Goal: Task Accomplishment & Management: Manage account settings

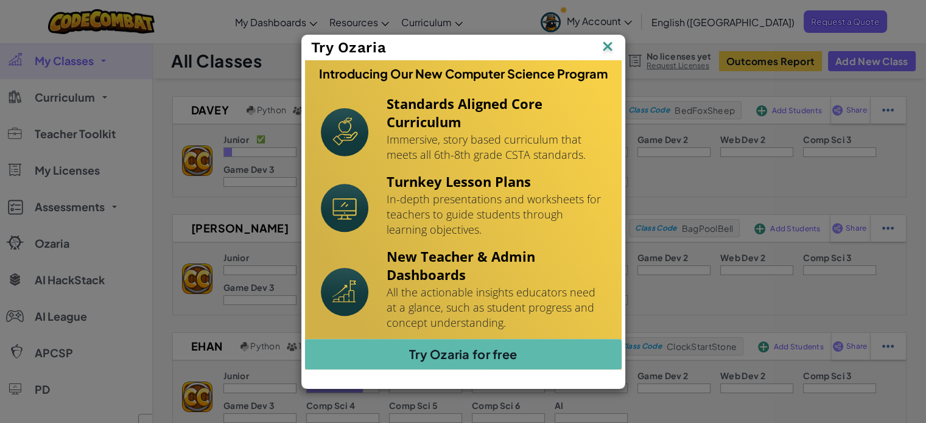
click at [611, 39] on img at bounding box center [608, 47] width 16 height 18
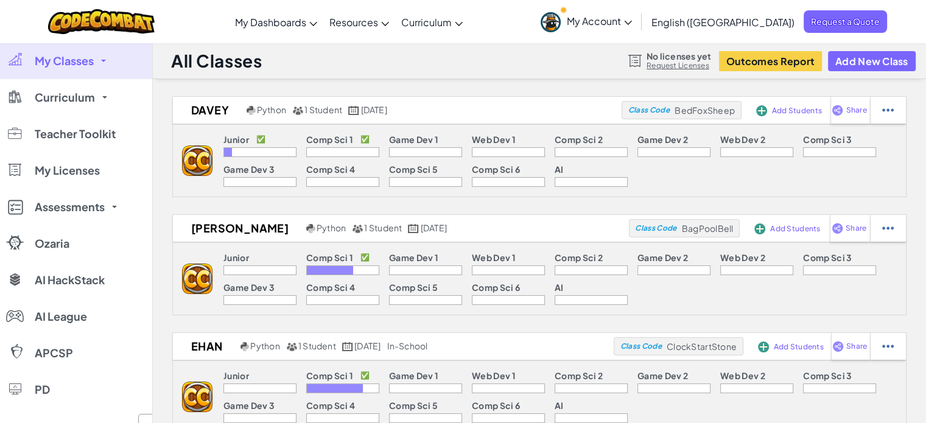
click at [632, 23] on icon at bounding box center [628, 23] width 8 height 4
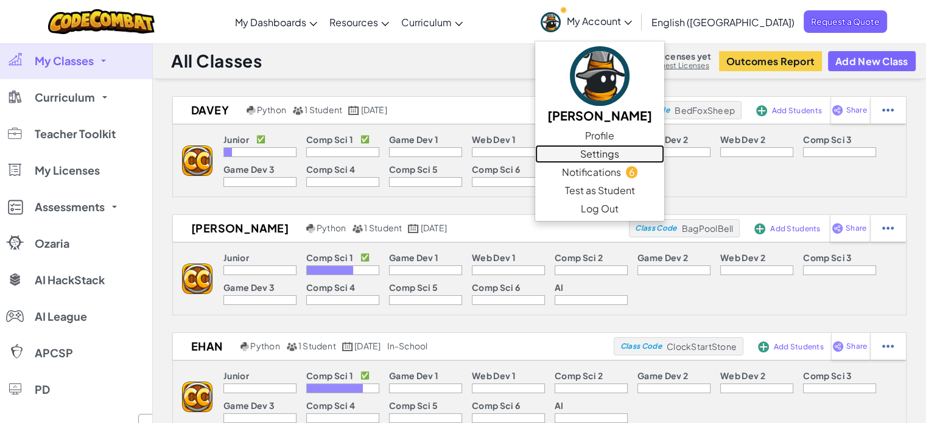
click at [648, 155] on link "Settings" at bounding box center [599, 154] width 129 height 18
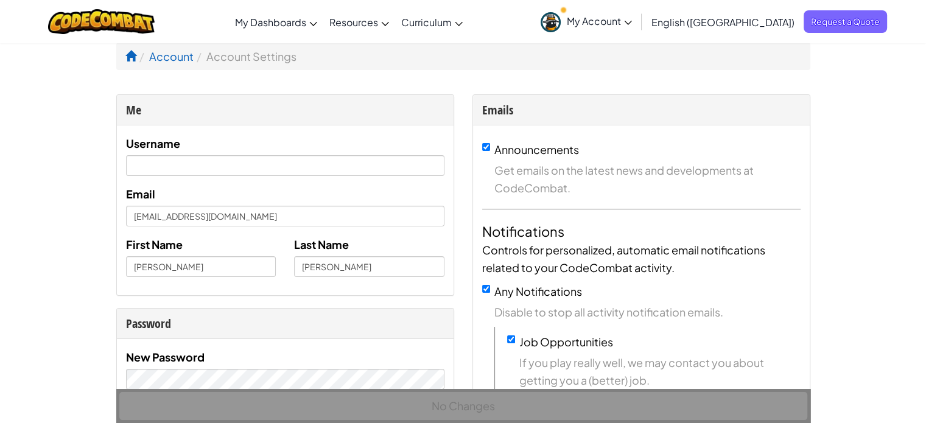
click at [632, 24] on span "My Account" at bounding box center [599, 21] width 65 height 13
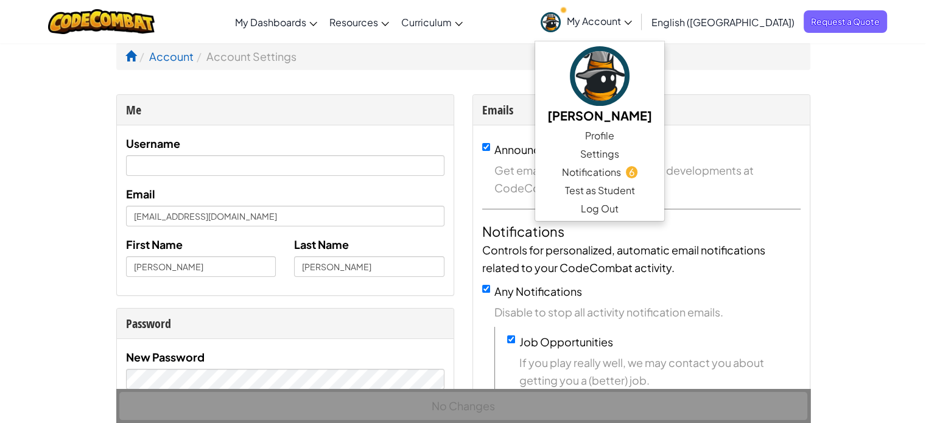
click at [749, 66] on ol "Account Account Settings" at bounding box center [463, 56] width 694 height 27
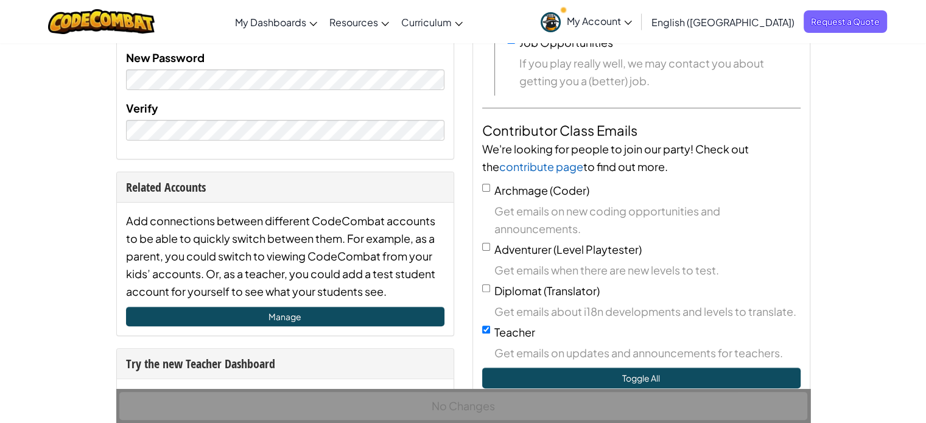
scroll to position [300, 0]
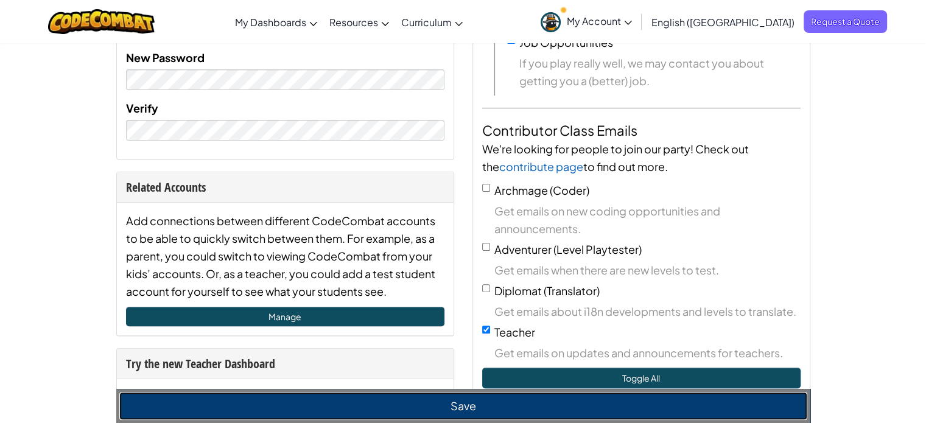
click at [446, 401] on button "Save" at bounding box center [463, 406] width 688 height 28
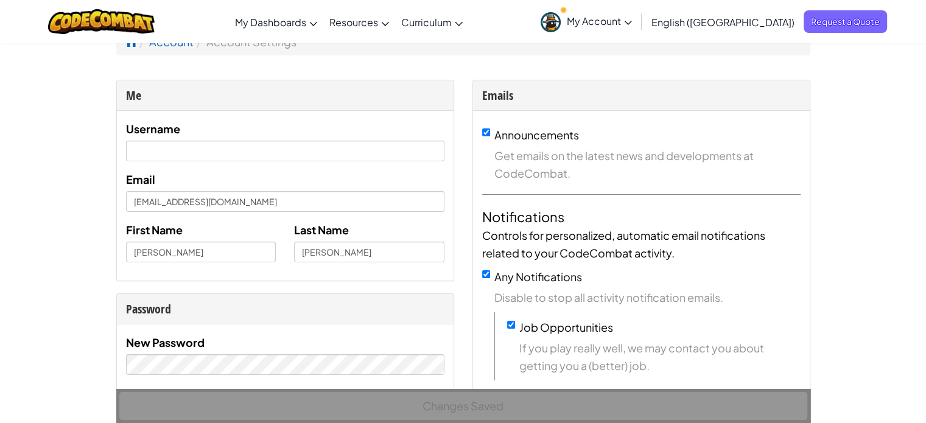
scroll to position [0, 0]
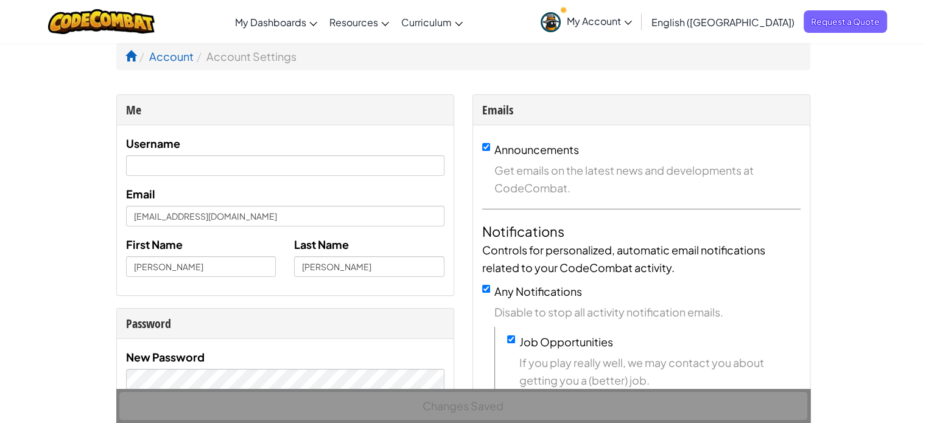
click at [632, 23] on span "My Account" at bounding box center [599, 21] width 65 height 13
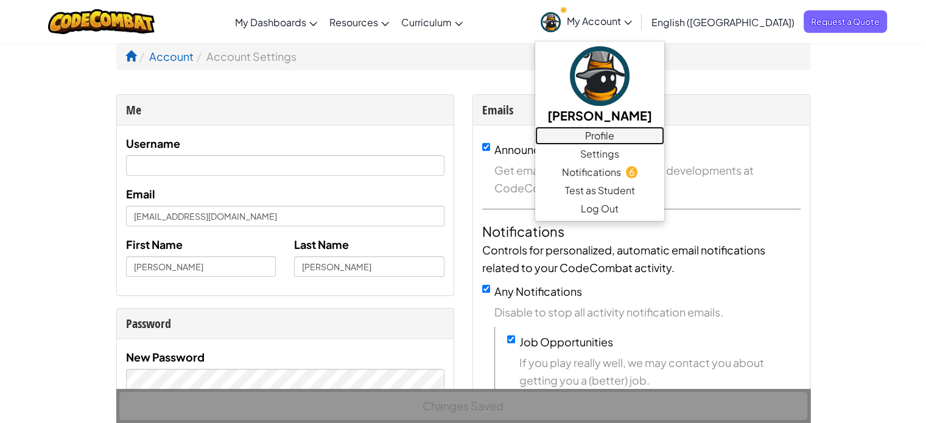
click at [649, 135] on link "Profile" at bounding box center [599, 136] width 129 height 18
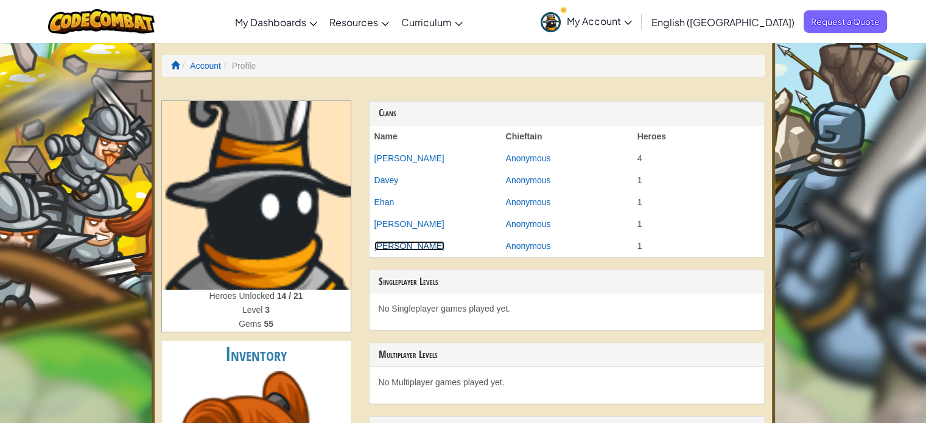
click at [385, 244] on link "[PERSON_NAME]" at bounding box center [410, 246] width 70 height 10
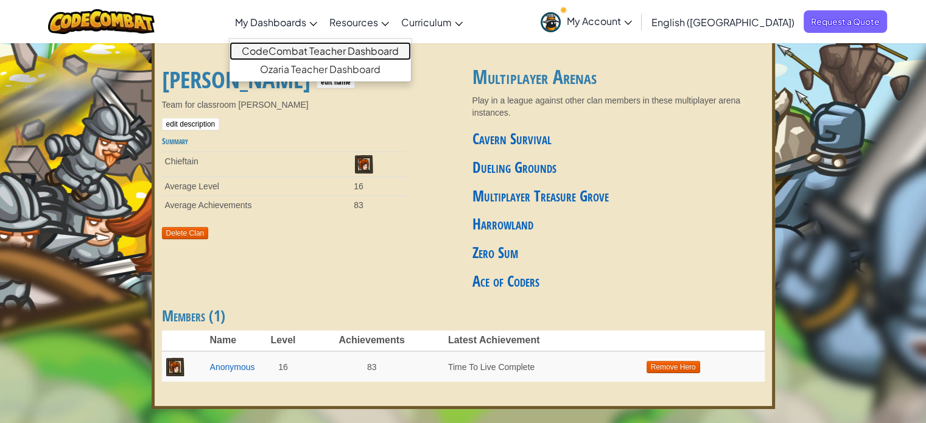
click at [353, 47] on link "CodeCombat Teacher Dashboard" at bounding box center [320, 51] width 181 height 18
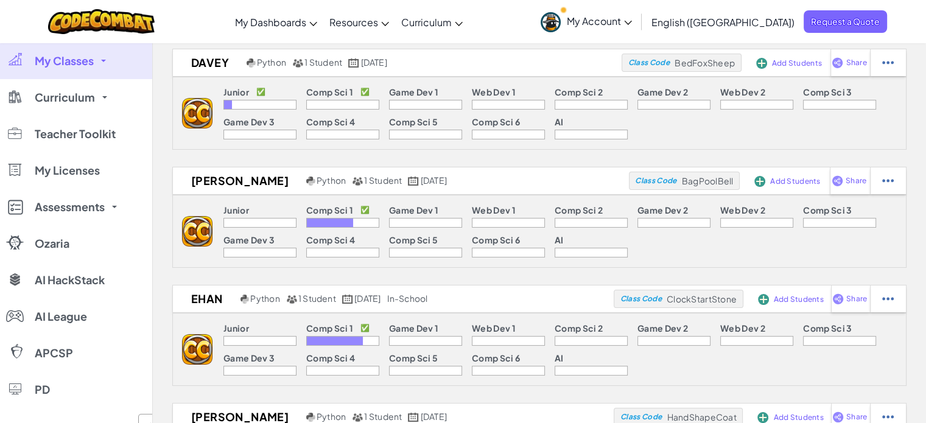
scroll to position [49, 0]
click at [884, 181] on img at bounding box center [888, 179] width 12 height 11
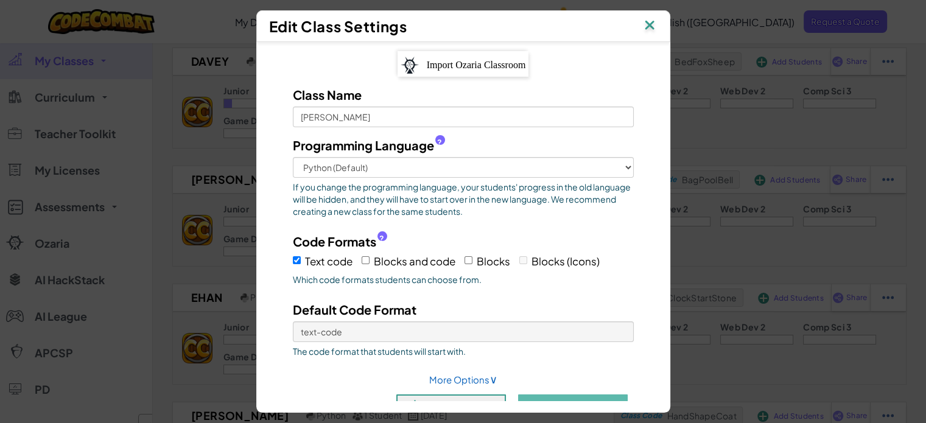
scroll to position [29, 0]
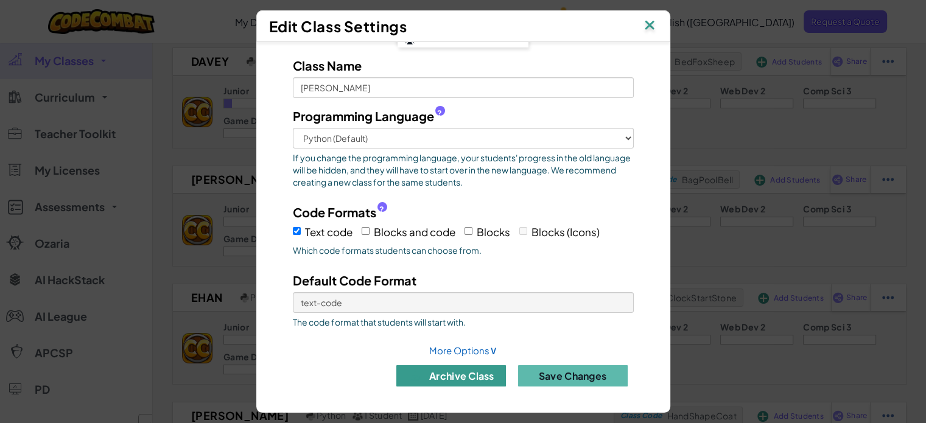
click at [492, 370] on button "archive class" at bounding box center [451, 375] width 110 height 21
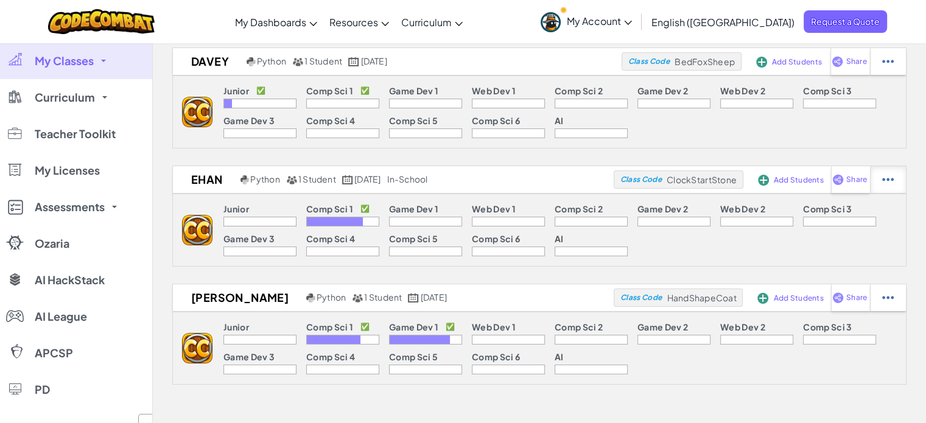
click at [888, 178] on img at bounding box center [888, 179] width 12 height 11
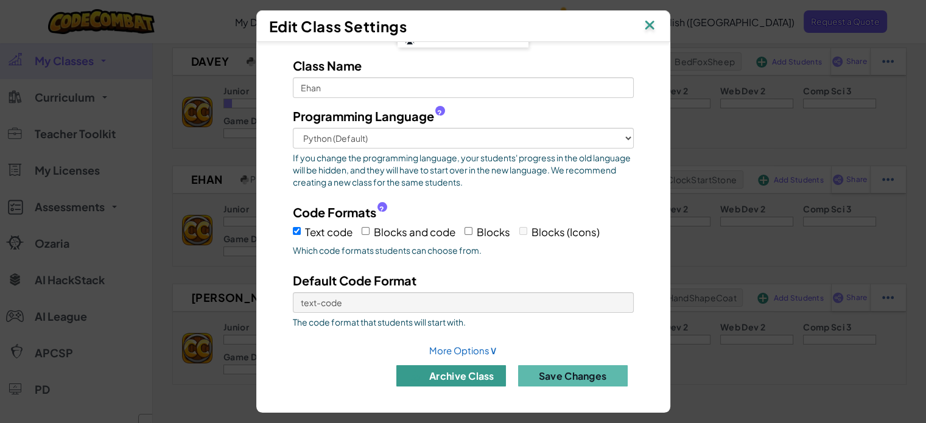
click at [437, 376] on button "archive class" at bounding box center [451, 375] width 110 height 21
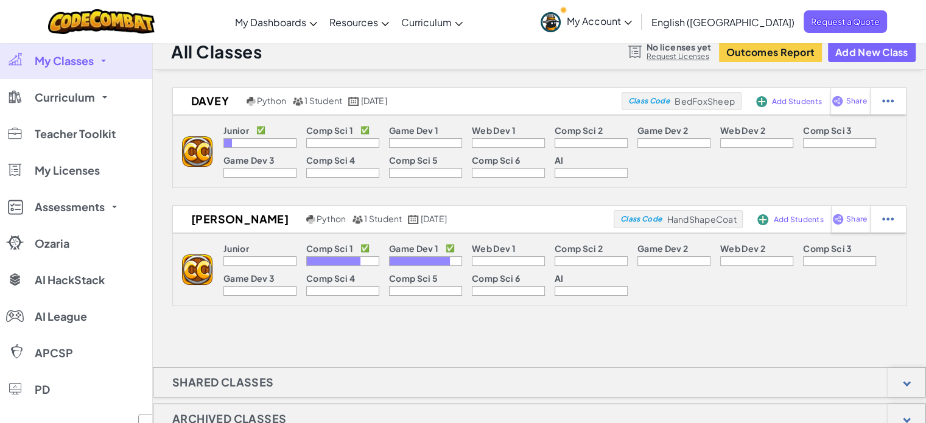
scroll to position [0, 0]
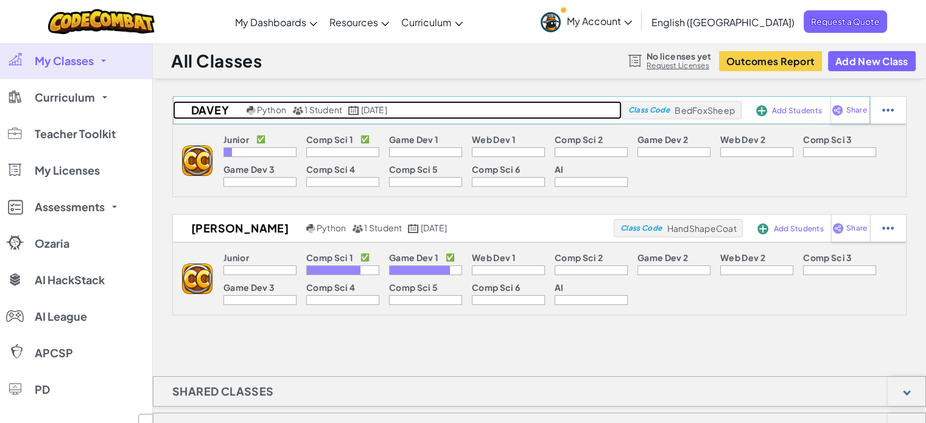
click at [216, 110] on h2 "Davey" at bounding box center [208, 110] width 71 height 18
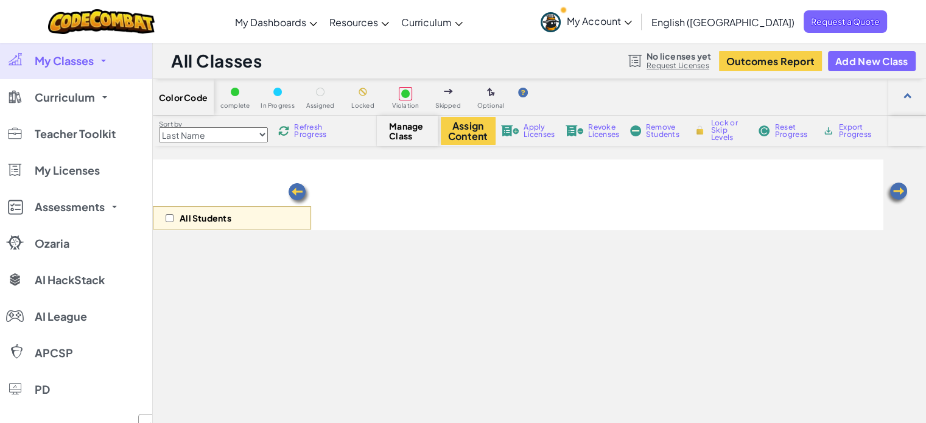
select select "560f1a9f22961295f9427742"
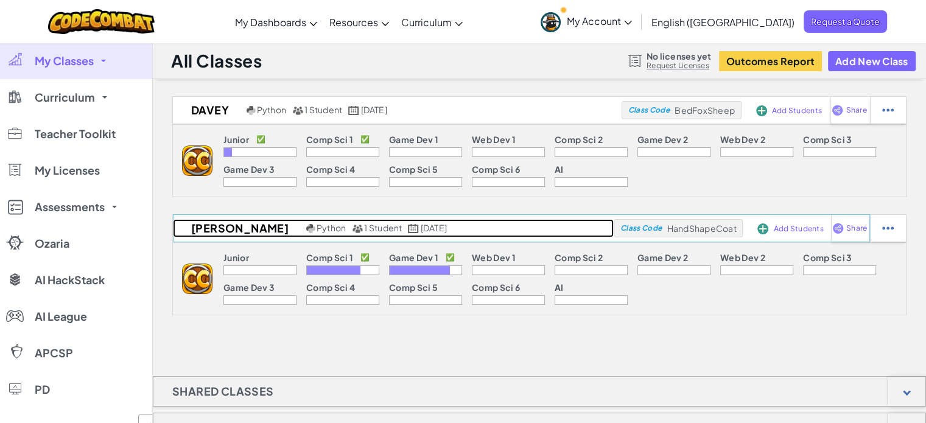
click at [217, 222] on h2 "[PERSON_NAME]" at bounding box center [238, 228] width 130 height 18
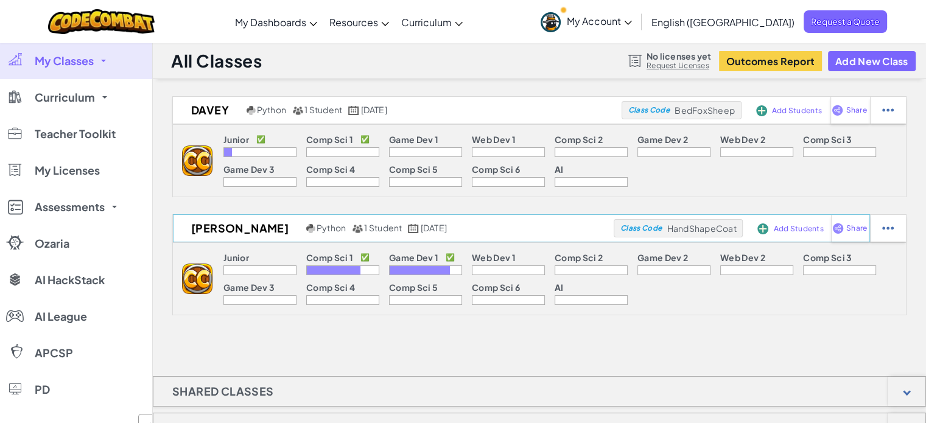
select select "560f1a9f22961295f9427742"
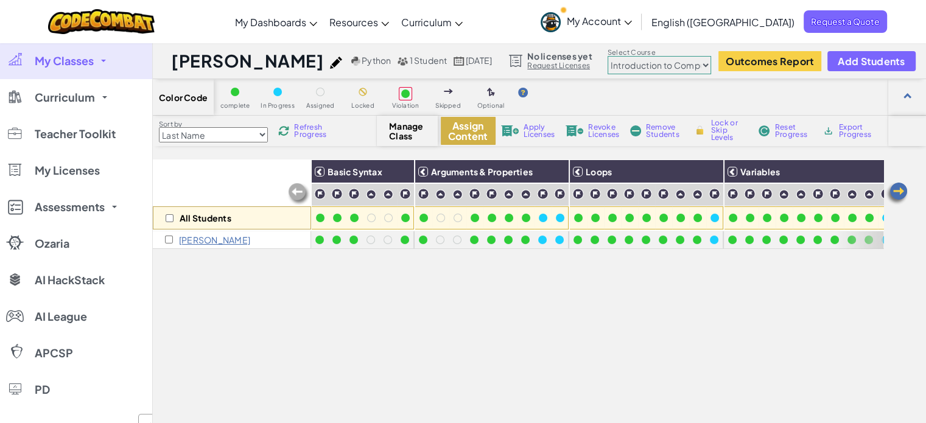
click at [476, 128] on button "Assign Content" at bounding box center [468, 131] width 55 height 28
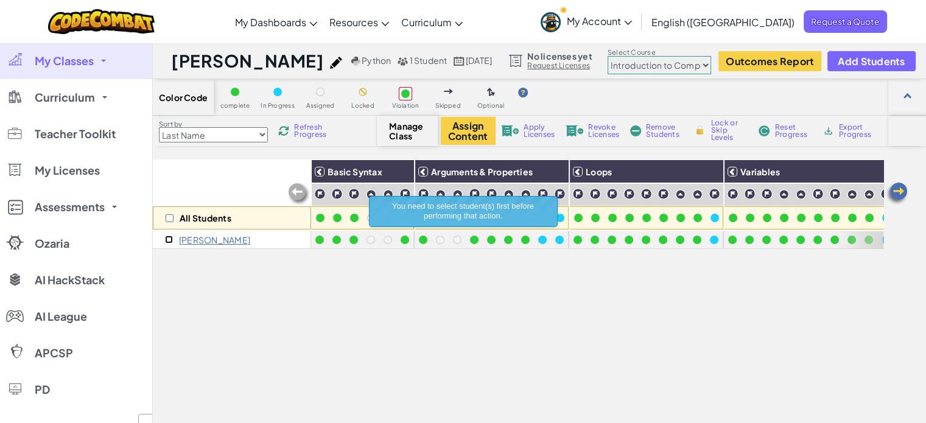
click at [166, 238] on input "checkbox" at bounding box center [169, 240] width 8 height 8
checkbox input "true"
click at [465, 131] on button "Assign Content" at bounding box center [468, 131] width 55 height 28
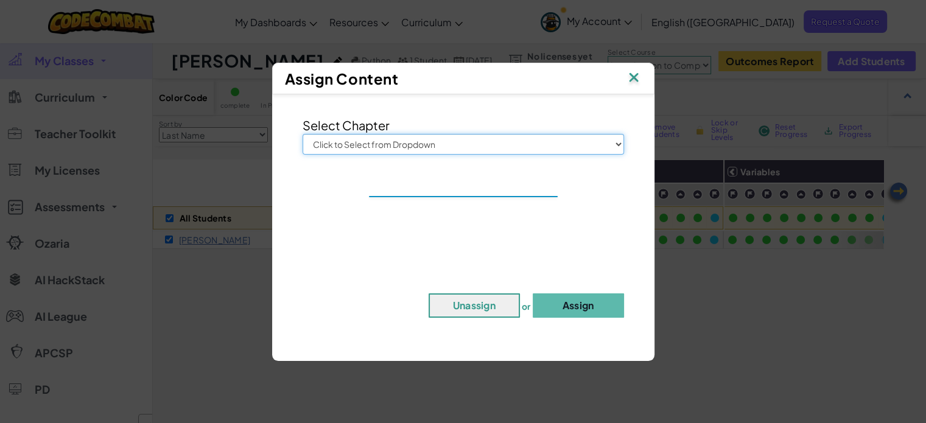
click at [445, 148] on select "Click to Select from Dropdown Junior Introduction to Computer Science Game Deve…" at bounding box center [464, 144] width 322 height 21
click at [616, 144] on select "Click to Select from Dropdown Junior Introduction to Computer Science Game Deve…" at bounding box center [464, 144] width 322 height 21
select select "Introduction to Computer Science"
click at [303, 134] on select "Click to Select from Dropdown Junior Introduction to Computer Science Game Deve…" at bounding box center [464, 144] width 322 height 21
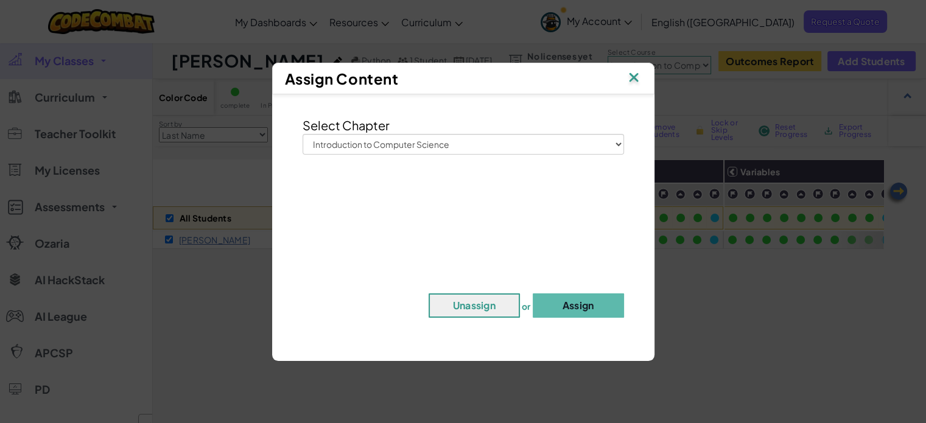
click at [631, 74] on img at bounding box center [634, 78] width 16 height 18
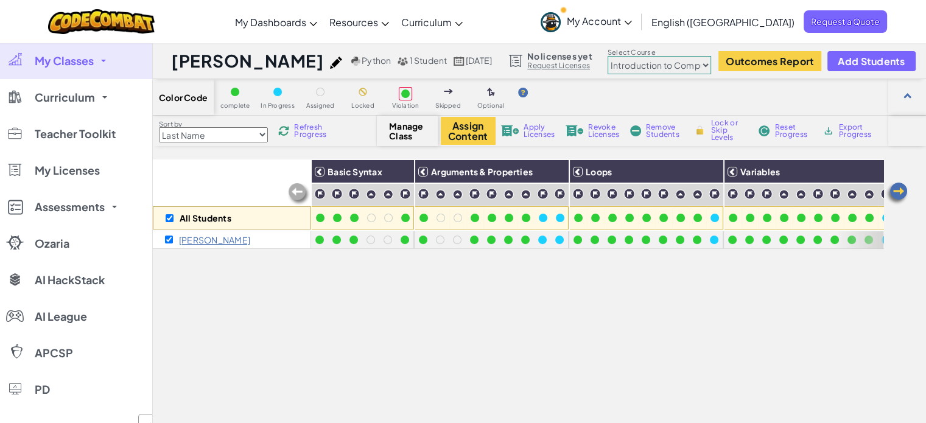
click at [200, 241] on p "[PERSON_NAME]" at bounding box center [214, 240] width 71 height 10
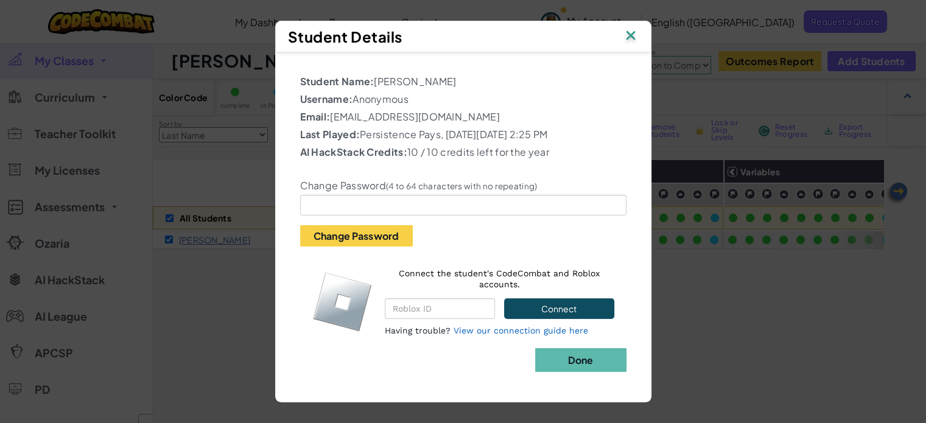
click at [630, 31] on img at bounding box center [631, 36] width 16 height 18
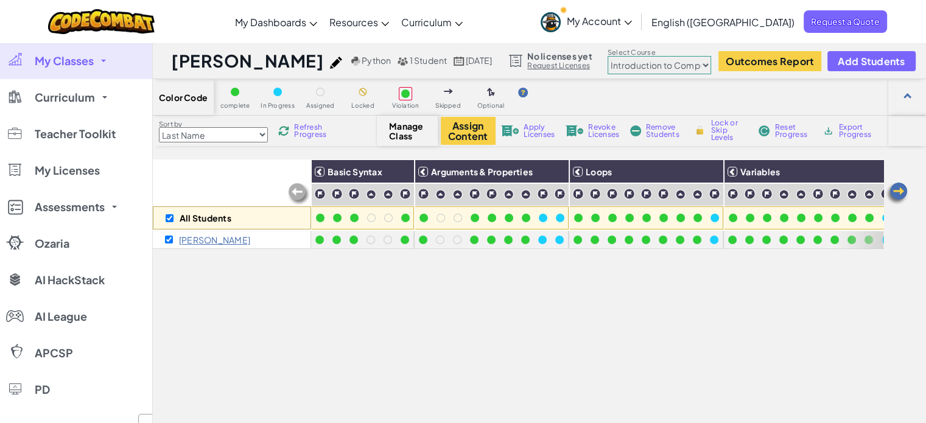
click at [902, 189] on img at bounding box center [897, 193] width 24 height 24
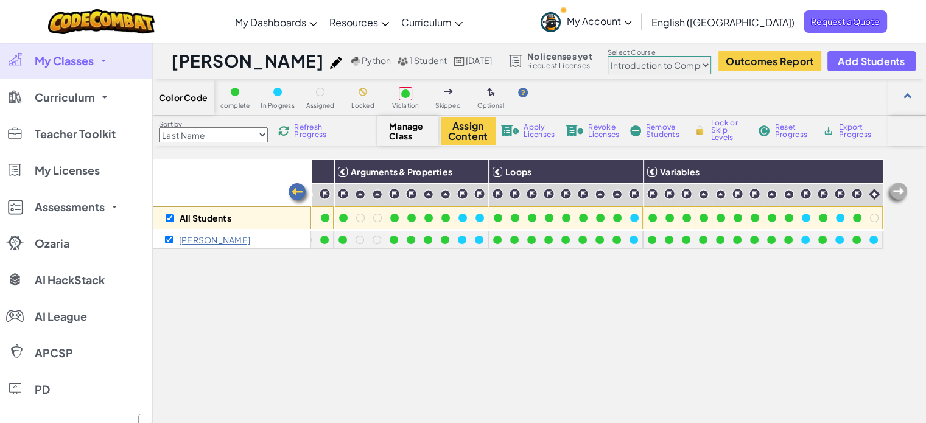
click at [902, 189] on img at bounding box center [897, 193] width 24 height 24
click at [896, 190] on img at bounding box center [897, 193] width 24 height 24
click at [480, 127] on button "Assign Content" at bounding box center [468, 131] width 55 height 28
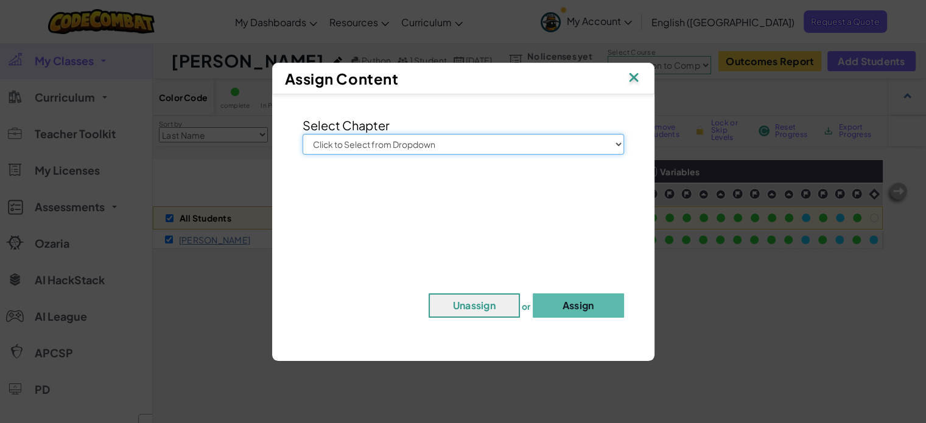
click at [472, 143] on select "Click to Select from Dropdown Junior Introduction to Computer Science Game Deve…" at bounding box center [464, 144] width 322 height 21
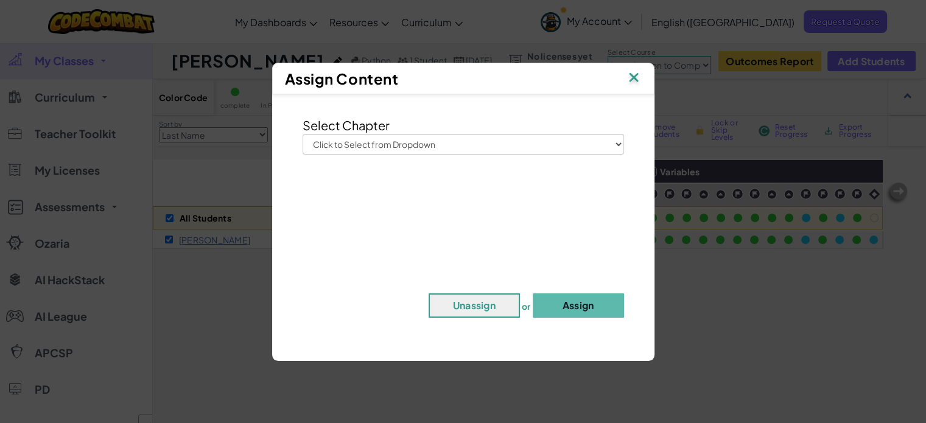
click at [636, 75] on img at bounding box center [634, 78] width 16 height 18
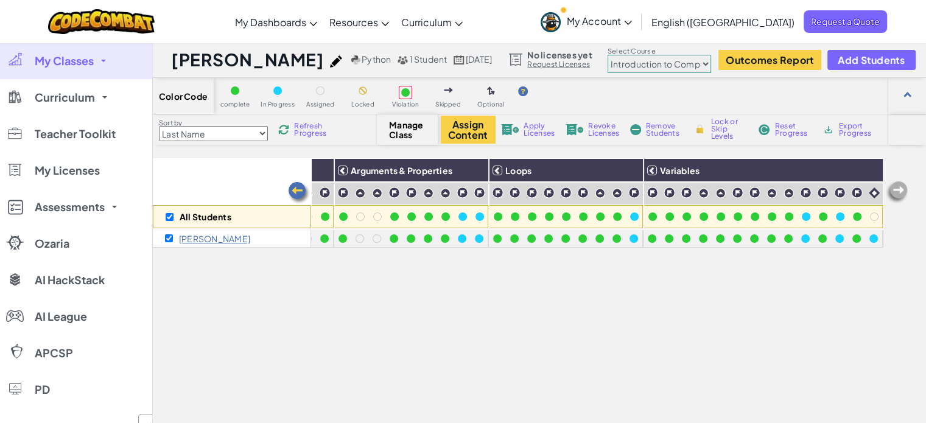
scroll to position [0, 0]
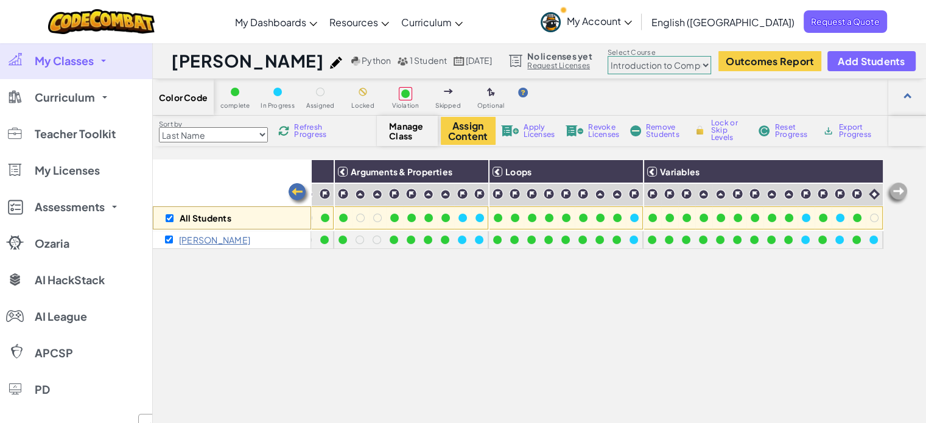
click at [263, 132] on select "Last Name first Name Progress (High to Low) Progress (Low to Hight)" at bounding box center [213, 134] width 109 height 15
click at [261, 131] on select "Last Name first Name Progress (High to Low) Progress (Low to Hight)" at bounding box center [213, 134] width 109 height 15
click at [448, 90] on img at bounding box center [448, 91] width 9 height 5
click at [356, 217] on div at bounding box center [360, 218] width 9 height 9
click at [706, 68] on select "Junior Introduction to Computer Science Game Development 1 Web Development 1 Co…" at bounding box center [660, 65] width 104 height 18
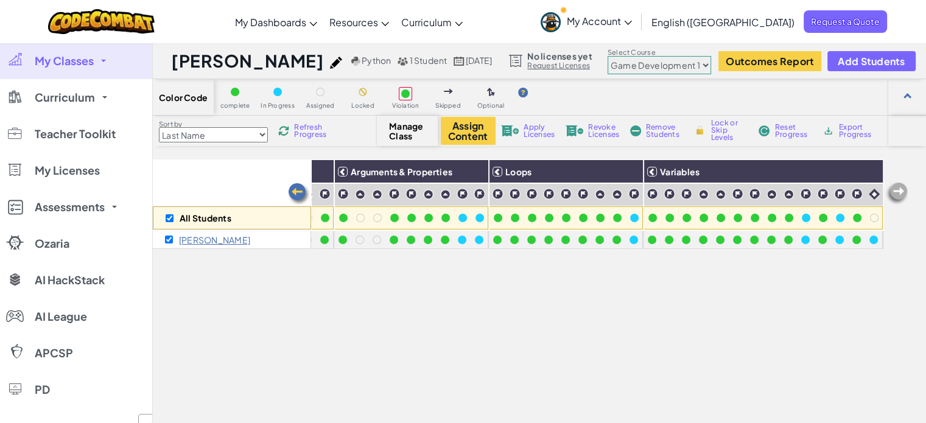
click at [608, 56] on select "Junior Introduction to Computer Science Game Development 1 Web Development 1 Co…" at bounding box center [660, 65] width 104 height 18
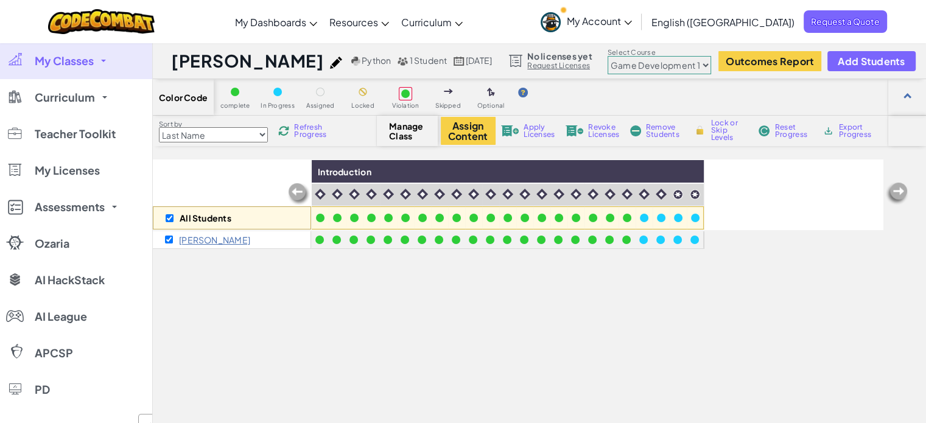
click at [709, 65] on select "Junior Introduction to Computer Science Game Development 1 Web Development 1 Co…" at bounding box center [660, 65] width 104 height 18
select select "5789587aad86a6efb573701f"
click at [608, 56] on select "Junior Introduction to Computer Science Game Development 1 Web Development 1 Co…" at bounding box center [660, 65] width 104 height 18
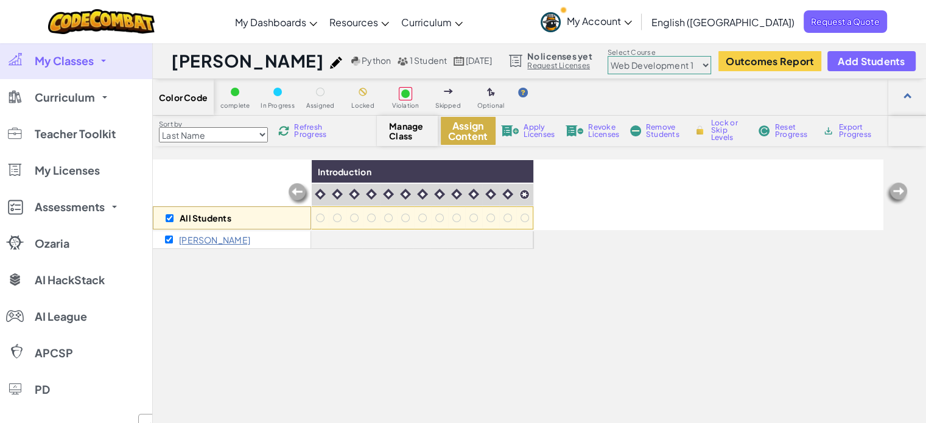
click at [462, 128] on button "Assign Content" at bounding box center [468, 131] width 55 height 28
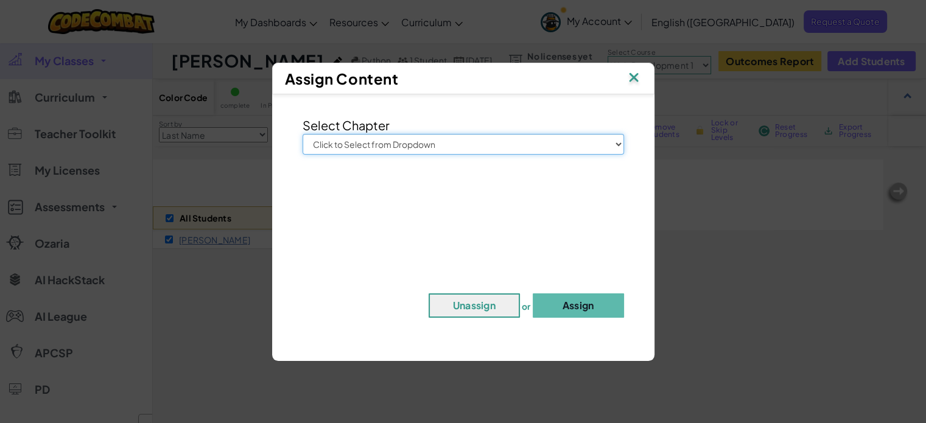
click at [442, 146] on select "Click to Select from Dropdown Junior Introduction to Computer Science Game Deve…" at bounding box center [464, 144] width 322 height 21
select select "Web Development 1"
click at [303, 134] on select "Click to Select from Dropdown Junior Introduction to Computer Science Game Deve…" at bounding box center [464, 144] width 322 height 21
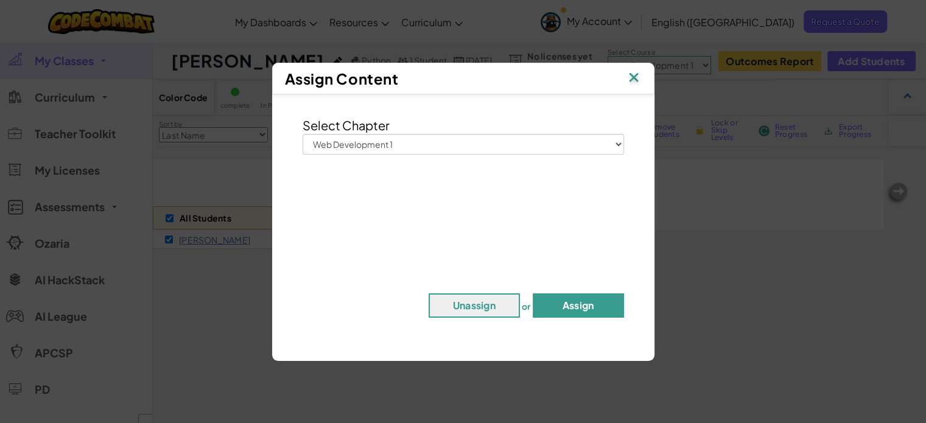
click at [591, 306] on button "Assign" at bounding box center [578, 306] width 91 height 24
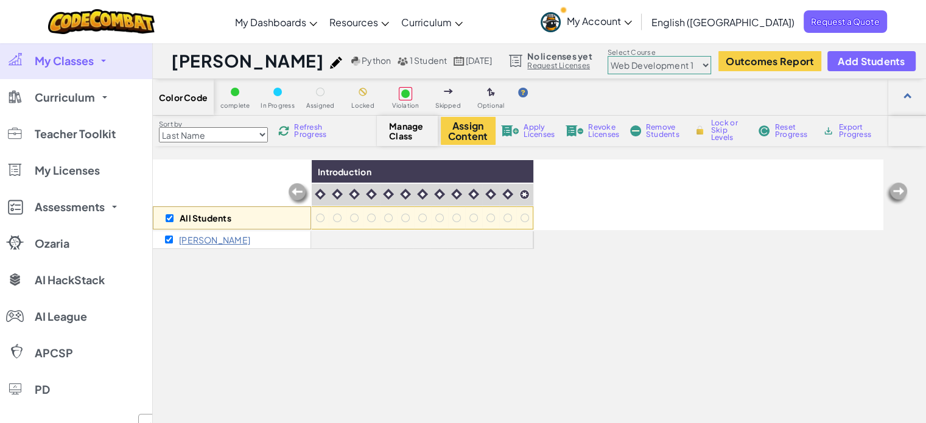
click at [212, 57] on h1 "[PERSON_NAME]" at bounding box center [247, 60] width 153 height 23
click at [402, 136] on span "Manage Class" at bounding box center [407, 130] width 36 height 19
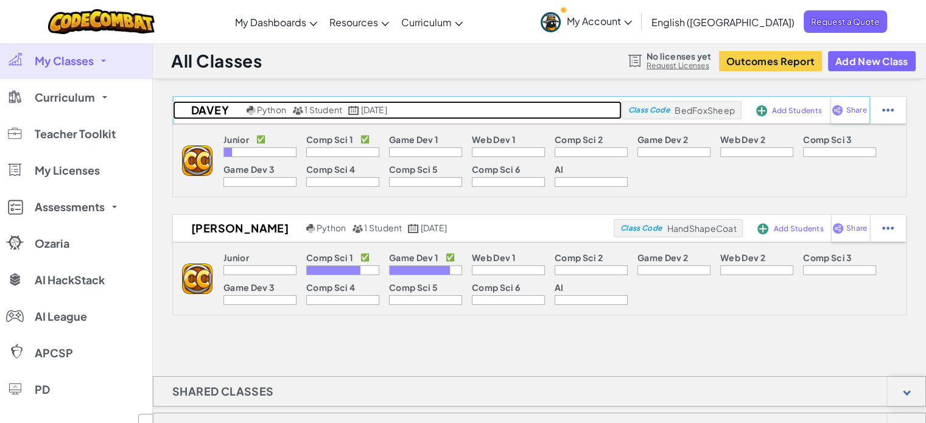
click at [210, 109] on h2 "Davey" at bounding box center [208, 110] width 71 height 18
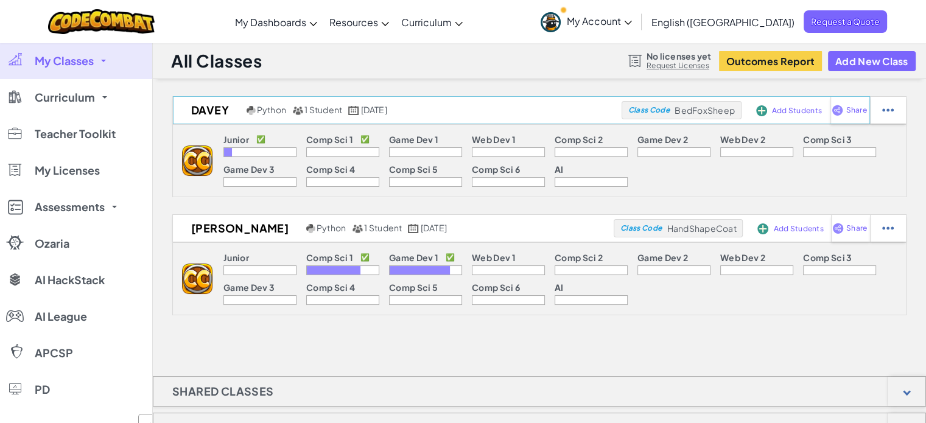
select select "560f1a9f22961295f9427742"
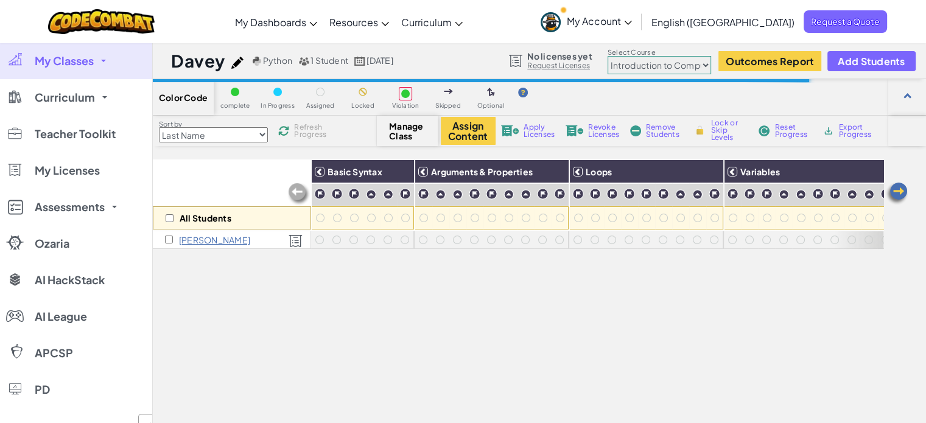
click at [223, 175] on div "All Students" at bounding box center [232, 195] width 158 height 71
